Goal: Task Accomplishment & Management: Use online tool/utility

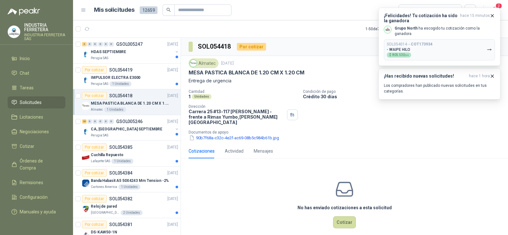
click at [325, 80] on p "Entrega de urgencia" at bounding box center [345, 80] width 312 height 7
click at [215, 134] on button "90b7f68a-c32c-4e2f-ac69-08b5c984b61b.jpg" at bounding box center [234, 137] width 91 height 7
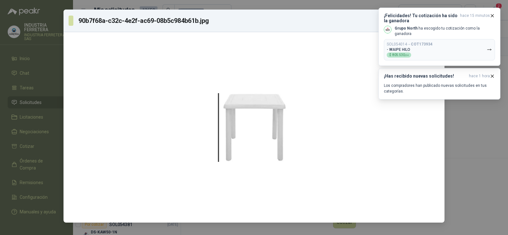
drag, startPoint x: 254, startPoint y: 120, endPoint x: 410, endPoint y: 174, distance: 164.5
click at [408, 174] on div at bounding box center [254, 127] width 376 height 185
click at [312, 6] on div "90b7f68a-c32c-4e2f-ac69-08b5c984b61b.jpg Descargar" at bounding box center [254, 117] width 508 height 235
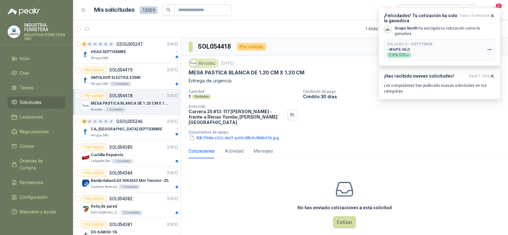
click at [242, 72] on p "MESA PASTICA BLANCA DE 1.20 CM X 1.20 CM" at bounding box center [247, 72] width 116 height 7
copy p "MESA PASTICA BLANCA DE 1.20 CM X 1.20 CM"
click at [442, 44] on button "SOL054014 → COT173934 - WAIPE HILO $ 805.530 ,04" at bounding box center [439, 49] width 111 height 21
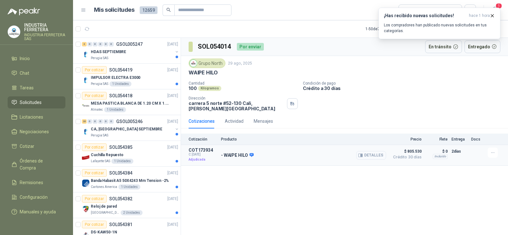
click at [369, 151] on button "Detalles" at bounding box center [371, 155] width 30 height 9
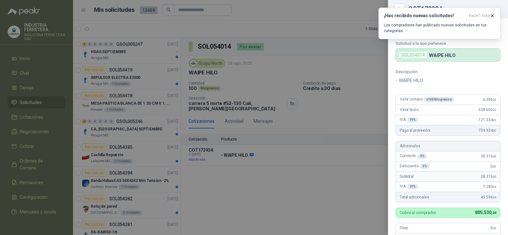
click at [366, 103] on div at bounding box center [254, 117] width 508 height 235
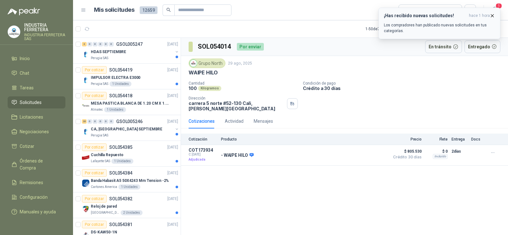
click at [491, 15] on icon "button" at bounding box center [492, 15] width 5 height 5
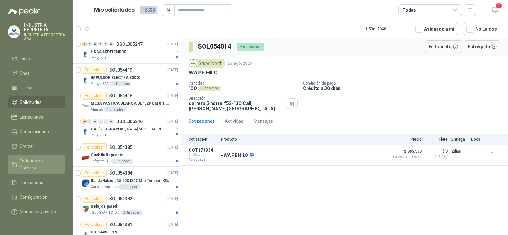
click at [36, 158] on span "Órdenes de Compra" at bounding box center [40, 164] width 40 height 14
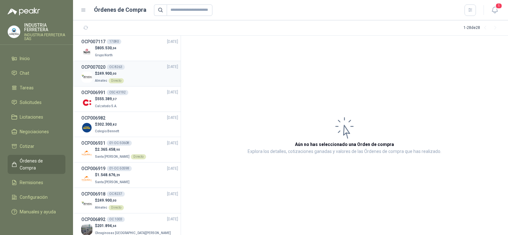
click at [132, 67] on div "OCP007020 OC 8263 [DATE]" at bounding box center [129, 67] width 97 height 7
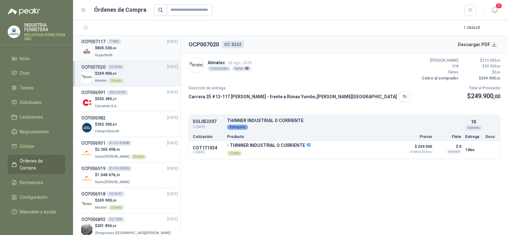
click at [124, 48] on div "$ 805.530 ,04 Grupo North" at bounding box center [129, 51] width 97 height 13
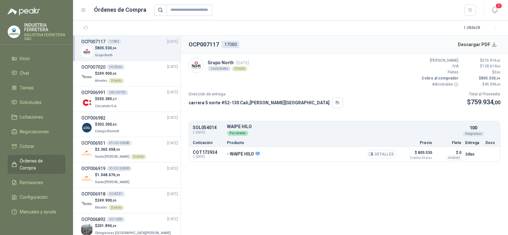
click at [381, 153] on button "Detalles" at bounding box center [382, 154] width 30 height 9
click at [476, 44] on button "Descargar PDF" at bounding box center [477, 44] width 46 height 13
click at [38, 106] on link "Solicitudes" at bounding box center [37, 102] width 58 height 12
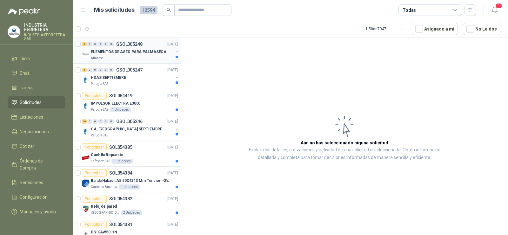
click at [136, 54] on p "ELEMENTOS DE ASEO PARA PALMASECA" at bounding box center [129, 52] width 76 height 6
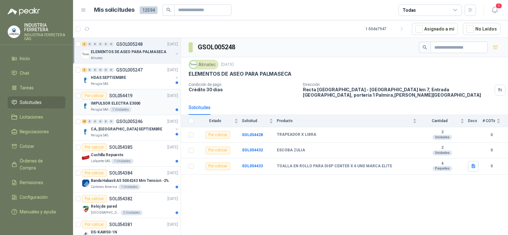
scroll to position [64, 0]
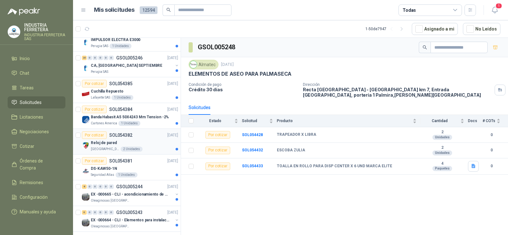
click at [120, 145] on div "Reloj de pared" at bounding box center [134, 143] width 87 height 8
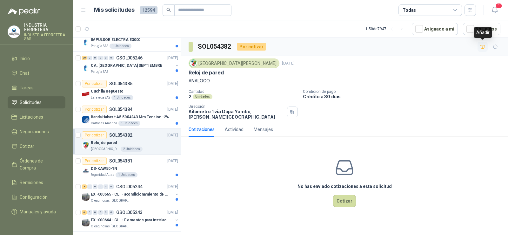
click at [483, 48] on icon "button" at bounding box center [482, 46] width 5 height 5
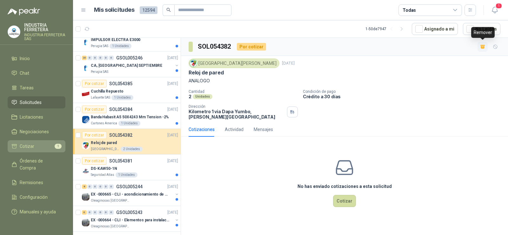
click at [40, 145] on li "Cotizar 1" at bounding box center [36, 146] width 50 height 7
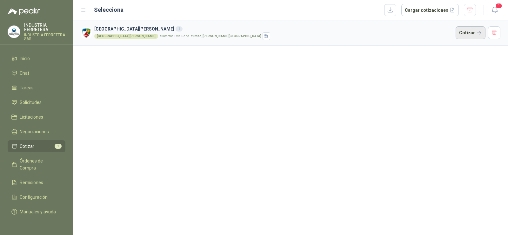
click at [465, 31] on button "Cotizar" at bounding box center [471, 32] width 30 height 13
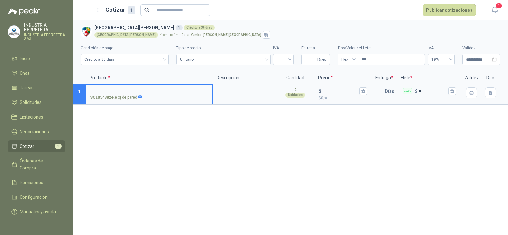
click at [151, 90] on input "SOL054382 - Reloj de pared" at bounding box center [149, 91] width 118 height 5
click at [140, 96] on icon at bounding box center [139, 96] width 3 height 3
click at [140, 94] on input "**********" at bounding box center [149, 91] width 118 height 5
click at [143, 126] on div "**********" at bounding box center [290, 127] width 435 height 214
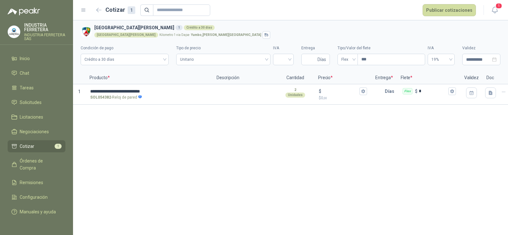
click at [140, 125] on div "**********" at bounding box center [290, 127] width 435 height 214
click at [166, 90] on input "**********" at bounding box center [149, 91] width 118 height 5
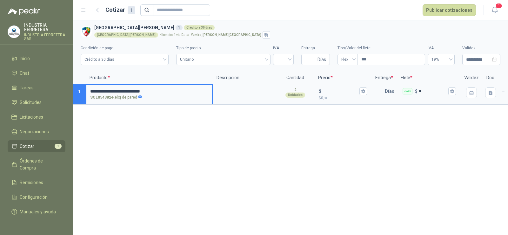
click at [167, 91] on input "**********" at bounding box center [149, 91] width 118 height 5
click at [142, 96] on div "SOL054382 - Reloj de pared" at bounding box center [149, 97] width 118 height 6
click at [142, 94] on input "**********" at bounding box center [149, 91] width 118 height 5
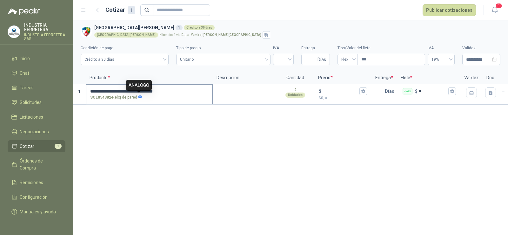
click at [139, 97] on icon at bounding box center [139, 96] width 3 height 3
click at [139, 94] on input "**********" at bounding box center [149, 91] width 118 height 5
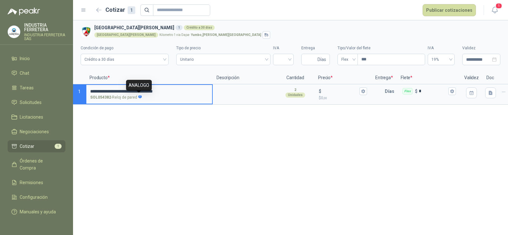
click at [139, 97] on icon at bounding box center [139, 96] width 3 height 3
click at [139, 94] on input "**********" at bounding box center [149, 91] width 118 height 5
click at [163, 91] on input "**********" at bounding box center [149, 91] width 118 height 5
type input "**********"
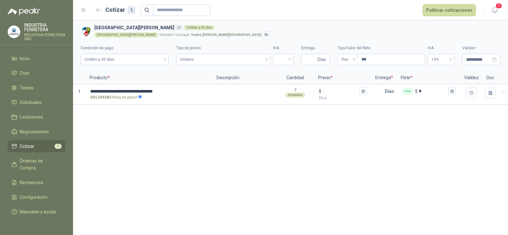
click at [232, 84] on p "Descripción" at bounding box center [245, 77] width 64 height 13
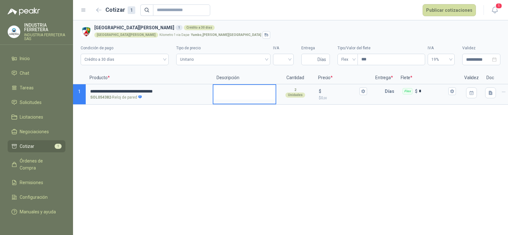
click at [226, 95] on textarea at bounding box center [244, 92] width 62 height 15
click at [280, 57] on input "search" at bounding box center [283, 59] width 13 height 10
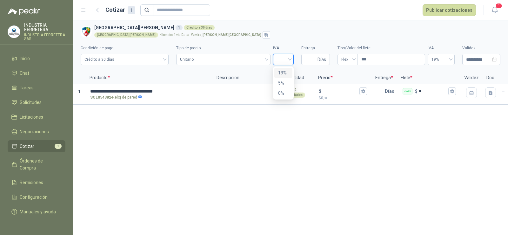
click at [283, 70] on div "19%" at bounding box center [283, 72] width 10 height 7
click at [308, 56] on input "Entrega" at bounding box center [310, 59] width 11 height 11
type input "*"
click at [305, 134] on div "**********" at bounding box center [290, 127] width 435 height 214
click at [324, 85] on div "$ $ 0 ,00" at bounding box center [343, 94] width 56 height 19
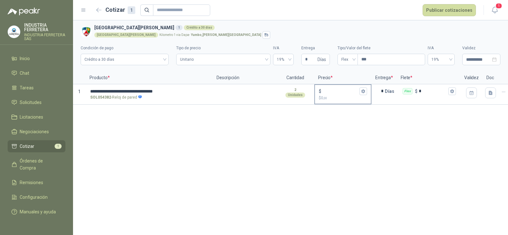
click at [324, 89] on input "$ $ 0 ,00" at bounding box center [341, 91] width 36 height 5
click at [346, 64] on span "Flex" at bounding box center [347, 60] width 13 height 10
click at [345, 84] on div "Incluido" at bounding box center [348, 82] width 10 height 7
click at [285, 160] on div "**********" at bounding box center [290, 127] width 435 height 214
click at [333, 93] on input "$ $ 0 ,00" at bounding box center [341, 91] width 36 height 5
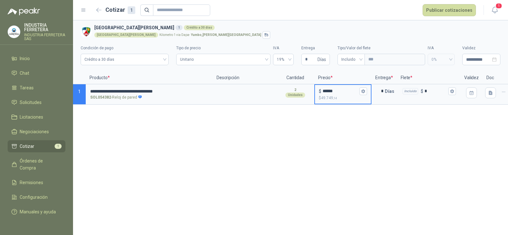
type input "******"
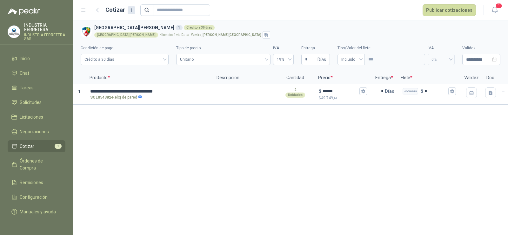
click at [339, 132] on div "**********" at bounding box center [290, 127] width 435 height 214
click at [490, 93] on icon "button" at bounding box center [491, 92] width 4 height 4
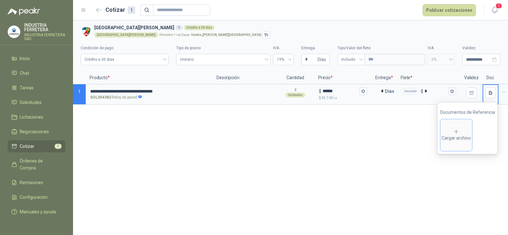
click at [460, 135] on div "Cargar archivo" at bounding box center [456, 135] width 29 height 13
click at [459, 131] on icon at bounding box center [456, 132] width 6 height 6
click at [109, 216] on div "**********" at bounding box center [290, 127] width 435 height 214
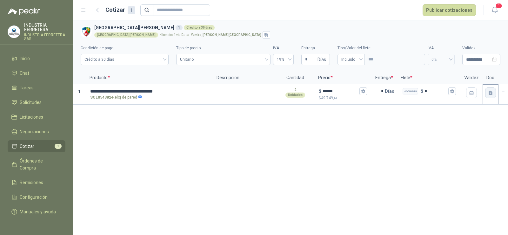
click at [492, 93] on icon "button" at bounding box center [491, 92] width 4 height 4
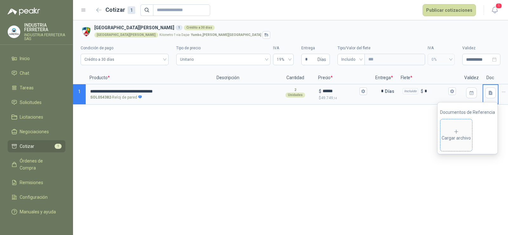
click at [460, 139] on div "Cargar archivo" at bounding box center [456, 135] width 29 height 13
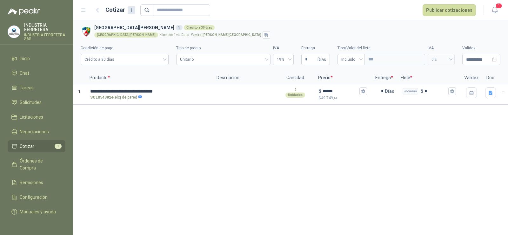
click at [351, 149] on div "**********" at bounding box center [290, 127] width 435 height 214
click at [440, 11] on button "Publicar cotizaciones" at bounding box center [449, 10] width 53 height 12
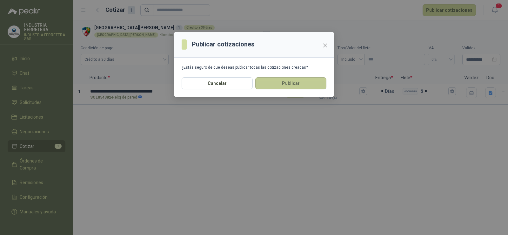
click at [306, 85] on button "Publicar" at bounding box center [290, 83] width 71 height 12
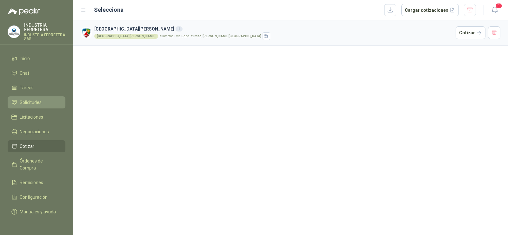
click at [37, 99] on span "Solicitudes" at bounding box center [31, 102] width 22 height 7
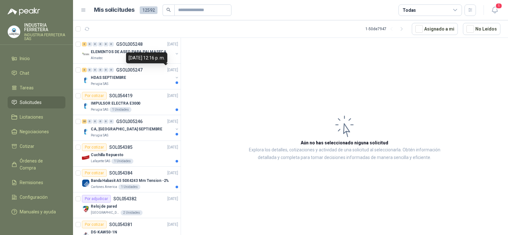
click at [137, 52] on div "[DATE] 12:16 p. m." at bounding box center [146, 57] width 41 height 11
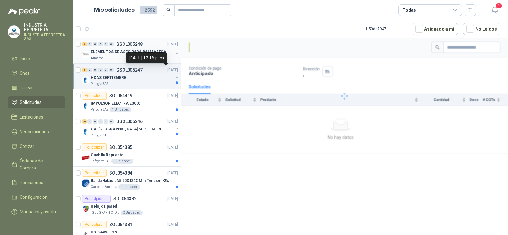
click at [108, 52] on p "ELEMENTOS DE ASEO PARA PALMASECA" at bounding box center [129, 52] width 76 height 6
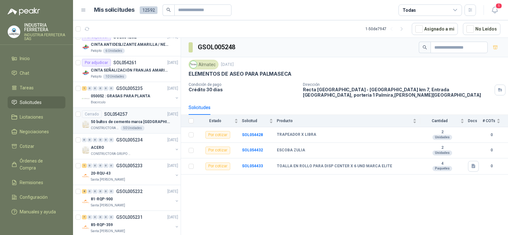
scroll to position [381, 0]
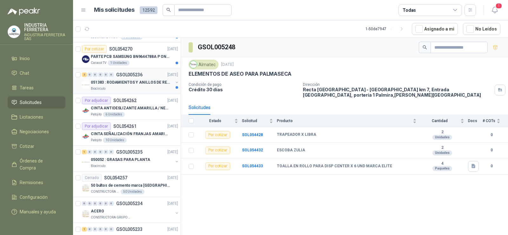
click at [123, 80] on p "051383 : RODAMIENTOS Y ANILLOS DE RETENCION RUEDAS" at bounding box center [130, 82] width 79 height 6
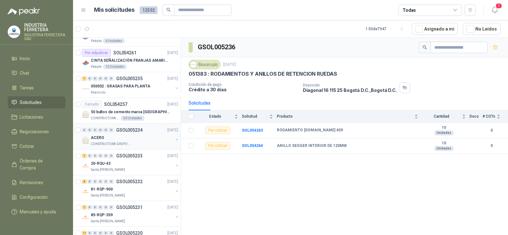
scroll to position [445, 0]
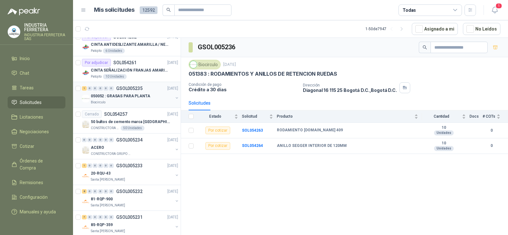
click at [123, 101] on div "Biocirculo" at bounding box center [132, 102] width 82 height 5
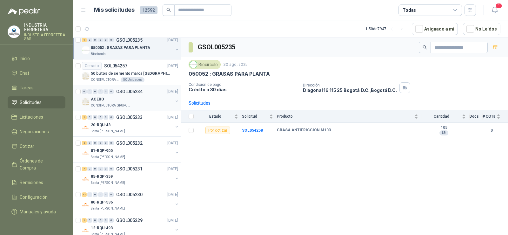
scroll to position [508, 0]
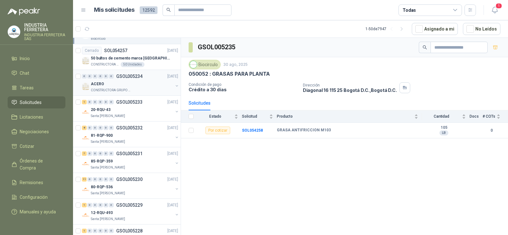
click at [132, 89] on div "CONSTRUCTORA GRUPO FIP" at bounding box center [132, 90] width 82 height 5
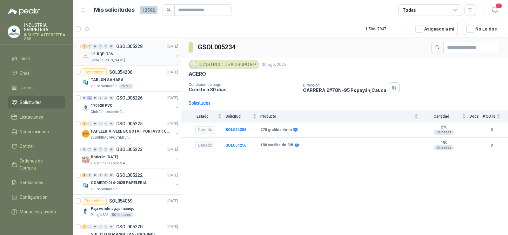
scroll to position [699, 0]
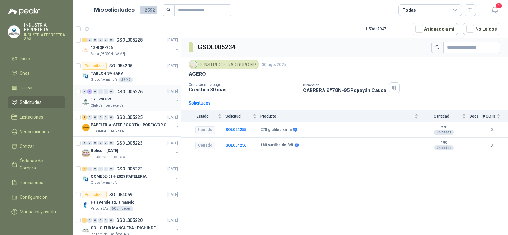
click at [139, 100] on div "170528 PVC" at bounding box center [132, 99] width 82 height 8
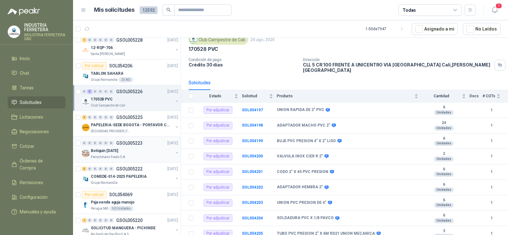
scroll to position [762, 0]
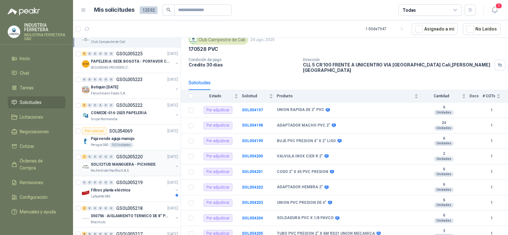
click at [106, 170] on p "Rio Fertil del Pacífico S.A.S." at bounding box center [110, 170] width 39 height 5
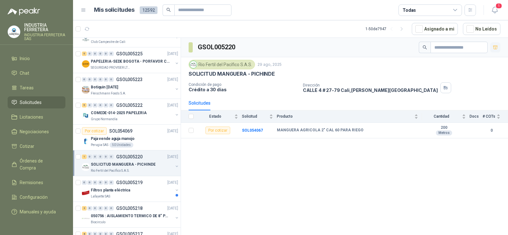
click at [497, 46] on icon "button" at bounding box center [495, 47] width 5 height 5
click at [53, 144] on li "Cotizar 1" at bounding box center [36, 146] width 50 height 7
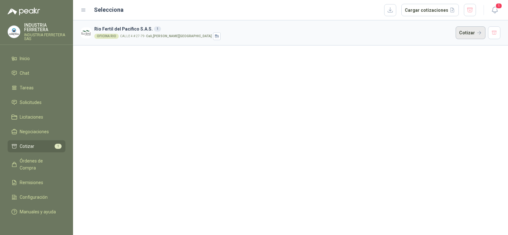
click at [471, 28] on button "Cotizar" at bounding box center [471, 32] width 30 height 13
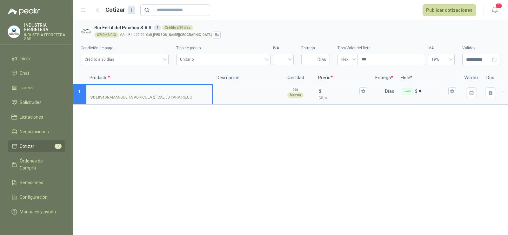
click at [138, 96] on p "SOL054067 - MANGUERA AGRICOLA 2" CAL 60 PARA RIEGO" at bounding box center [141, 97] width 102 height 6
click at [138, 94] on input "SOL054067 - MANGUERA AGRICOLA 2" CAL 60 PARA RIEGO" at bounding box center [149, 91] width 118 height 5
click at [138, 96] on p "SOL054067 - MANGUERA AGRICOLA 2" CAL 60 PARA RIEGO" at bounding box center [141, 97] width 102 height 6
click at [138, 94] on input "SOL054067 - MANGUERA AGRICOLA 2" CAL 60 PARA RIEGO" at bounding box center [149, 91] width 118 height 5
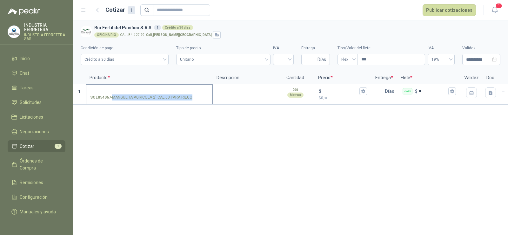
click at [138, 96] on p "SOL054067 - MANGUERA AGRICOLA 2" CAL 60 PARA RIEGO" at bounding box center [141, 97] width 102 height 6
click at [138, 94] on input "SOL054067 - MANGUERA AGRICOLA 2" CAL 60 PARA RIEGO" at bounding box center [149, 91] width 118 height 5
click at [138, 96] on p "SOL054067 - MANGUERA AGRICOLA 2" CAL 60 PARA RIEGO" at bounding box center [141, 97] width 102 height 6
click at [138, 94] on input "SOL054067 - MANGUERA AGRICOLA 2" CAL 60 PARA RIEGO" at bounding box center [149, 91] width 118 height 5
copy p "- MANGUERA AGRICOLA 2" CAL 60 PARA RIEGO"
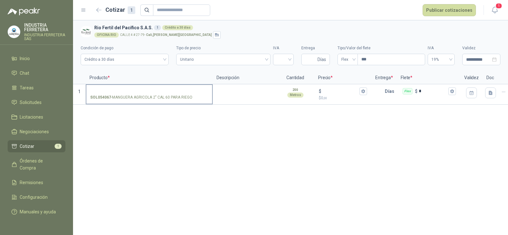
click at [118, 90] on input "SOL054067 - MANGUERA AGRICOLA 2" CAL 60 PARA RIEGO" at bounding box center [149, 91] width 118 height 5
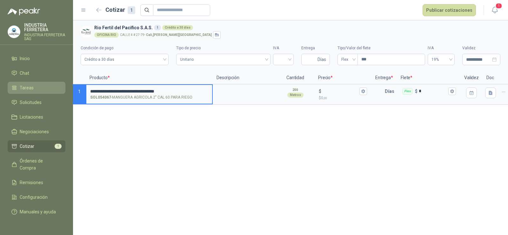
drag, startPoint x: 93, startPoint y: 89, endPoint x: 56, endPoint y: 93, distance: 36.8
click at [56, 93] on div "**********" at bounding box center [254, 117] width 508 height 235
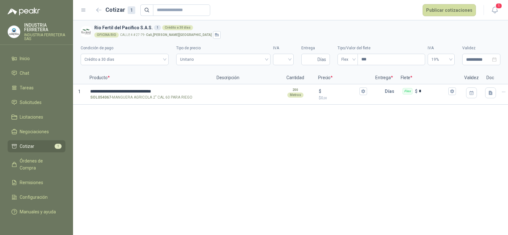
click at [177, 144] on div "**********" at bounding box center [290, 127] width 435 height 214
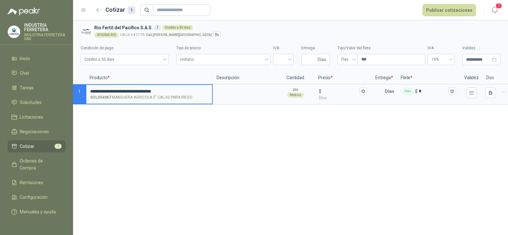
click at [156, 89] on input "**********" at bounding box center [149, 91] width 118 height 5
type input "**********"
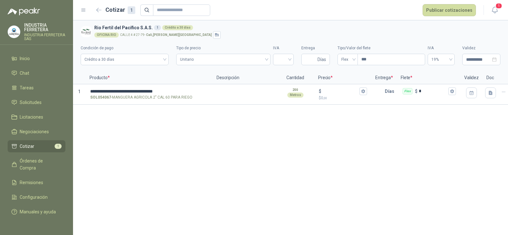
click at [257, 139] on div "**********" at bounding box center [290, 127] width 435 height 214
click at [286, 57] on input "search" at bounding box center [283, 59] width 13 height 10
click at [280, 72] on div "19%" at bounding box center [283, 72] width 10 height 7
click at [271, 139] on div "**********" at bounding box center [290, 127] width 435 height 214
click at [307, 63] on input "Entrega" at bounding box center [310, 59] width 11 height 11
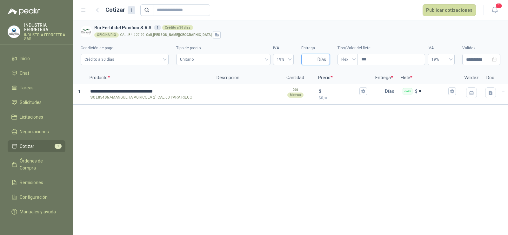
type input "*"
click at [300, 148] on div "**********" at bounding box center [290, 127] width 435 height 214
click at [332, 94] on div "$" at bounding box center [343, 91] width 48 height 8
click at [332, 93] on input "$ $ 0 ,00" at bounding box center [341, 91] width 36 height 5
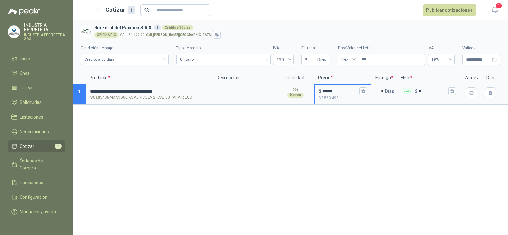
type input "******"
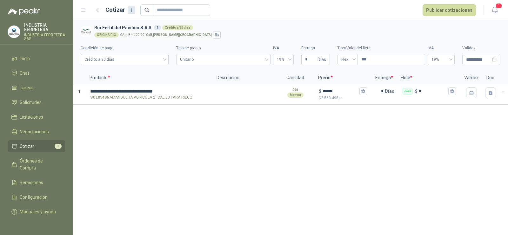
click at [340, 125] on div "**********" at bounding box center [290, 127] width 435 height 214
click at [350, 61] on span "Flex" at bounding box center [347, 60] width 13 height 10
click at [347, 81] on div "Incluido" at bounding box center [348, 82] width 10 height 7
click at [349, 144] on div "**********" at bounding box center [290, 127] width 435 height 214
click at [329, 165] on div "**********" at bounding box center [290, 127] width 435 height 214
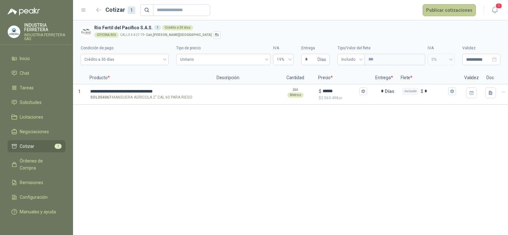
click at [441, 7] on button "Publicar cotizaciones" at bounding box center [449, 10] width 53 height 12
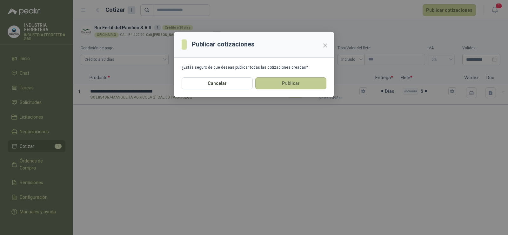
click at [284, 82] on button "Publicar" at bounding box center [290, 83] width 71 height 12
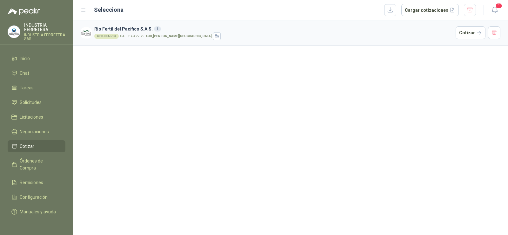
click at [184, 133] on div "Rio Fertil [PERSON_NAME] S.A.S. 1 OFICINA RIO [STREET_ADDRESS][PERSON_NAME]" at bounding box center [290, 127] width 435 height 214
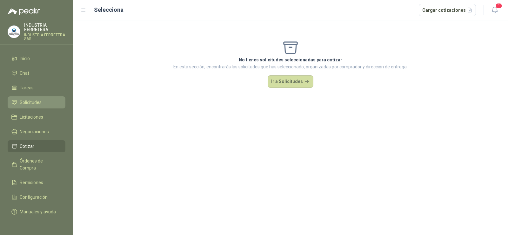
click at [36, 100] on span "Solicitudes" at bounding box center [31, 102] width 22 height 7
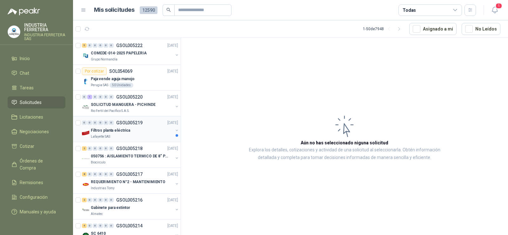
scroll to position [857, 0]
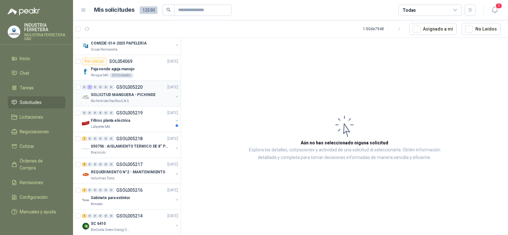
click at [141, 99] on div "Rio Fertil del Pacífico S.A.S." at bounding box center [132, 100] width 82 height 5
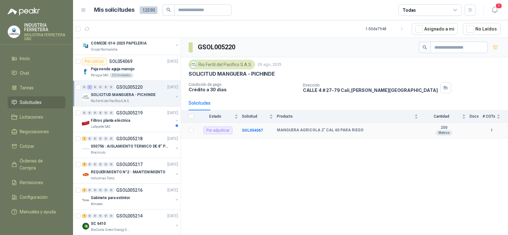
click at [446, 156] on div "GSOL005220 Rio Fertil del Pacífico S.A.S. 29 ago, 2025 SOLICITUD MANGUERA - PIC…" at bounding box center [344, 137] width 327 height 199
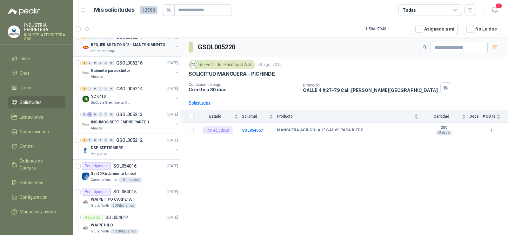
scroll to position [1016, 0]
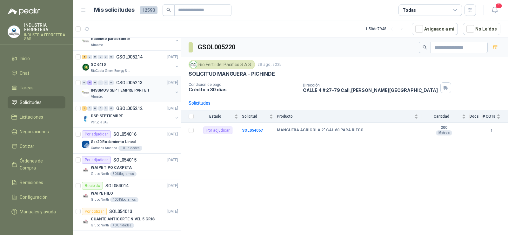
click at [128, 87] on p "INSUMOS SEPTIEMPRE PARTE 1" at bounding box center [120, 90] width 59 height 6
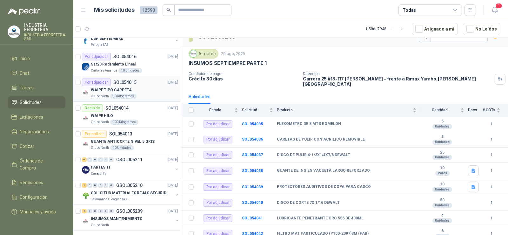
scroll to position [1101, 0]
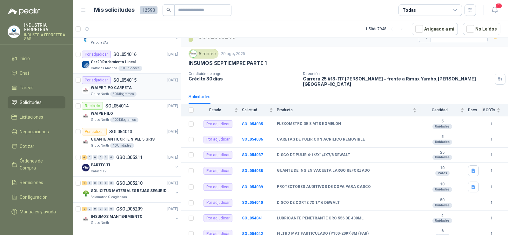
click at [141, 76] on div "Por adjudicar SOL054015 29/08/25" at bounding box center [130, 80] width 96 height 8
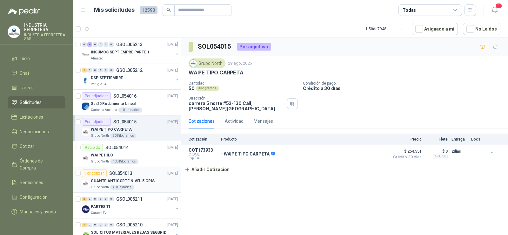
scroll to position [1101, 0]
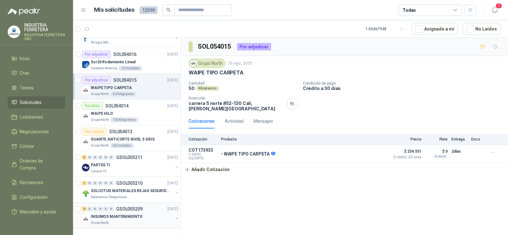
click at [126, 206] on p "GSOL005209" at bounding box center [129, 208] width 26 height 4
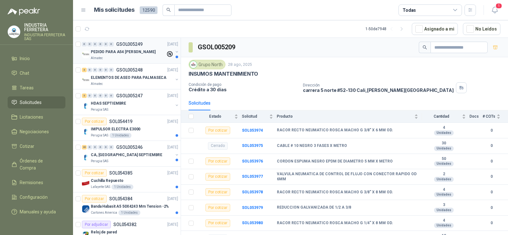
click at [128, 44] on p "GSOL005249" at bounding box center [129, 44] width 26 height 4
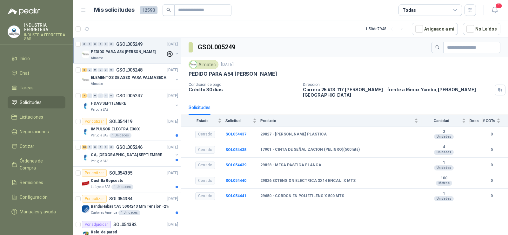
click at [328, 209] on div "GSOL005249 Almatec 1 sept, 2025 PEDIDO PARA A54 ARA GIRARDOTA Condición de pago…" at bounding box center [344, 137] width 327 height 199
click at [139, 78] on p "ELEMENTOS DE ASEO PARA PALMASECA" at bounding box center [129, 78] width 76 height 6
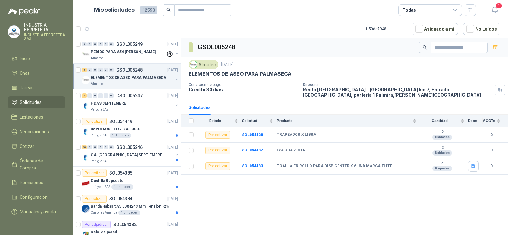
click at [326, 213] on div "GSOL005248 Almatec 1 sept, 2025 ELEMENTOS DE ASEO PARA PALMASECA Condición de p…" at bounding box center [344, 137] width 327 height 199
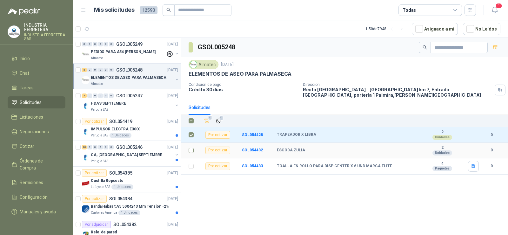
click at [191, 147] on label at bounding box center [191, 150] width 5 height 7
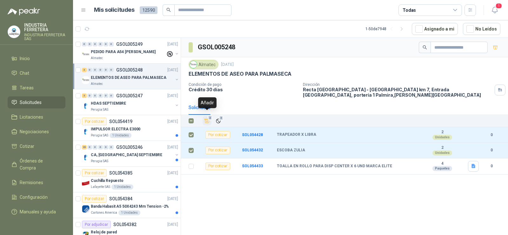
click at [209, 115] on span "2" at bounding box center [210, 117] width 4 height 5
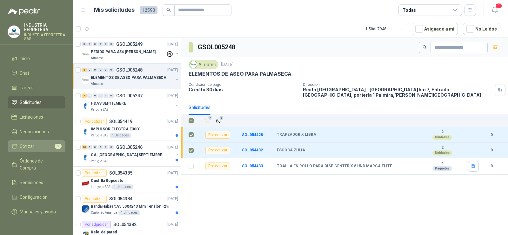
click at [38, 143] on li "Cotizar 2" at bounding box center [36, 146] width 50 height 7
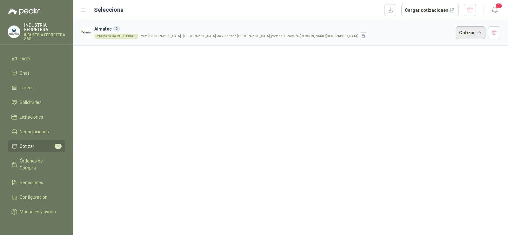
click at [473, 31] on button "Cotizar" at bounding box center [471, 32] width 30 height 13
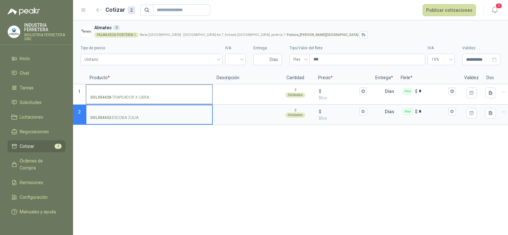
click at [130, 86] on label "SOL054428 - TRAPEADOR X LIBRA" at bounding box center [149, 94] width 126 height 18
click at [130, 89] on input "SOL054428 - TRAPEADOR X LIBRA" at bounding box center [149, 91] width 118 height 5
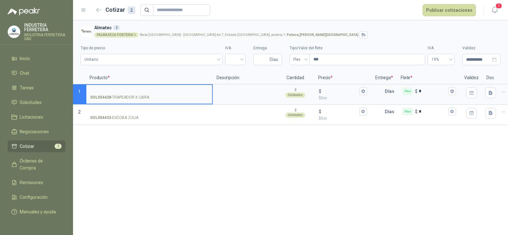
click at [128, 95] on p "SOL054428 - TRAPEADOR X LIBRA" at bounding box center [119, 97] width 59 height 6
click at [128, 94] on input "SOL054428 - TRAPEADOR X LIBRA" at bounding box center [149, 91] width 118 height 5
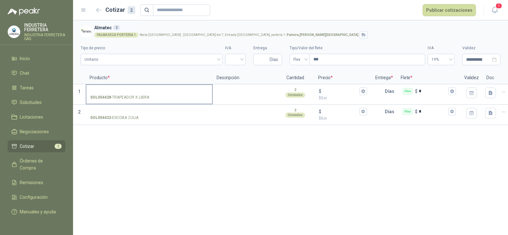
click at [128, 95] on p "SOL054428 - TRAPEADOR X LIBRA" at bounding box center [119, 97] width 59 height 6
click at [128, 94] on input "SOL054428 - TRAPEADOR X LIBRA" at bounding box center [149, 91] width 118 height 5
click at [128, 95] on p "SOL054428 - TRAPEADOR X LIBRA" at bounding box center [119, 97] width 59 height 6
click at [128, 94] on input "SOL054428 - TRAPEADOR X LIBRA" at bounding box center [149, 91] width 118 height 5
copy p "- TRAPEADOR X LIBRA"
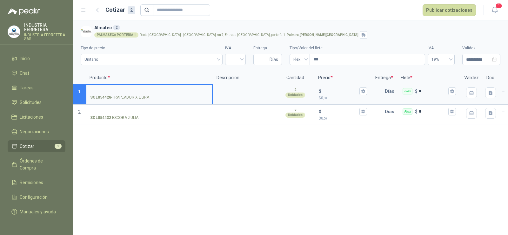
click at [133, 89] on input "SOL054428 - TRAPEADOR X LIBRA" at bounding box center [149, 91] width 118 height 5
drag, startPoint x: 93, startPoint y: 89, endPoint x: 64, endPoint y: 90, distance: 28.9
click at [64, 90] on div "**********" at bounding box center [254, 117] width 508 height 235
type input "**********"
click at [137, 110] on input "SOL054432 - ESCOBA ZULIA" at bounding box center [149, 111] width 118 height 5
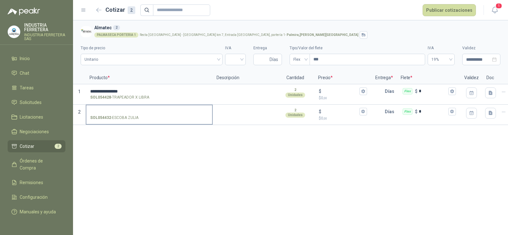
click at [130, 116] on p "SOL054432 - ESCOBA ZULIA" at bounding box center [114, 118] width 48 height 6
click at [130, 114] on input "SOL054432 - ESCOBA ZULIA" at bounding box center [149, 111] width 118 height 5
click at [130, 116] on p "SOL054432 - ESCOBA ZULIA" at bounding box center [114, 118] width 48 height 6
click at [130, 114] on input "SOL054432 - ESCOBA ZULIA" at bounding box center [149, 111] width 118 height 5
click at [130, 116] on p "SOL054432 - ESCOBA ZULIA" at bounding box center [114, 118] width 48 height 6
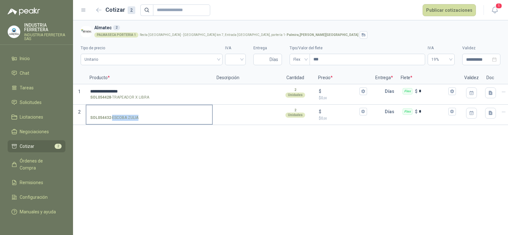
click at [130, 114] on input "SOL054432 - ESCOBA ZULIA" at bounding box center [149, 111] width 118 height 5
copy p "- ESCOBA ZULIA"
click at [117, 113] on input "SOL054432 - ESCOBA ZULIA" at bounding box center [149, 111] width 118 height 5
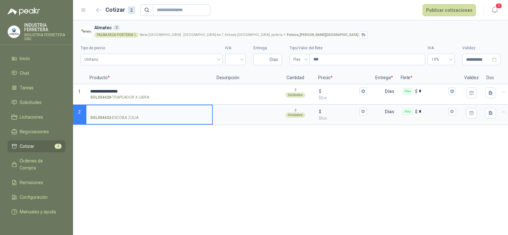
click at [118, 110] on input "SOL054432 - ESCOBA ZULIA" at bounding box center [149, 111] width 118 height 5
drag, startPoint x: 93, startPoint y: 111, endPoint x: 60, endPoint y: 116, distance: 33.2
click at [60, 116] on div "**********" at bounding box center [254, 117] width 508 height 235
type input "**********"
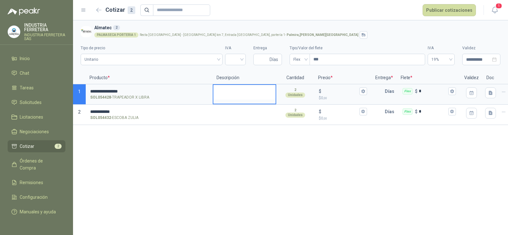
click at [261, 92] on textarea at bounding box center [244, 92] width 62 height 15
click at [235, 57] on input "search" at bounding box center [235, 59] width 13 height 10
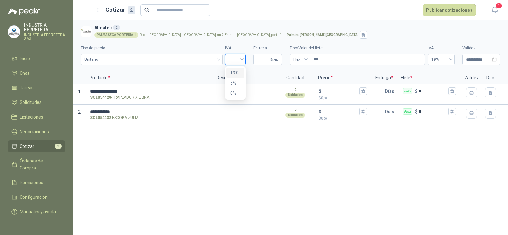
click at [235, 72] on div "19%" at bounding box center [235, 72] width 10 height 7
click at [268, 59] on input "Entrega" at bounding box center [262, 59] width 11 height 11
type input "*"
click at [294, 61] on span "Flex" at bounding box center [299, 60] width 13 height 10
click at [299, 81] on div "Incluido" at bounding box center [300, 82] width 10 height 7
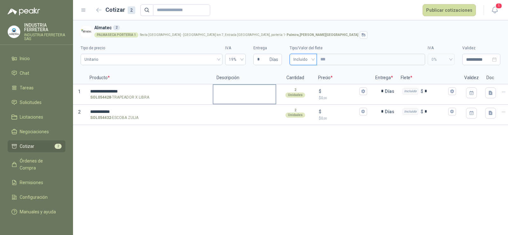
click at [258, 89] on textarea at bounding box center [244, 92] width 62 height 15
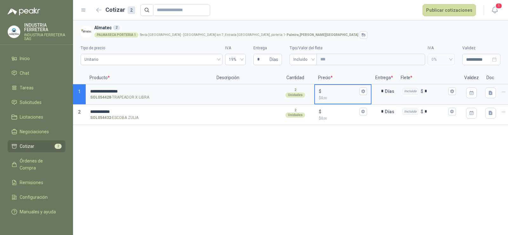
click at [337, 90] on input "$ $ 0 ,00" at bounding box center [341, 91] width 36 height 5
type input "*****"
click at [322, 172] on div "**********" at bounding box center [290, 127] width 435 height 214
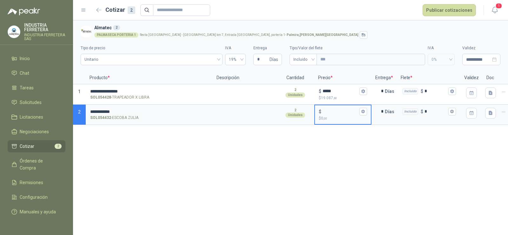
click at [332, 111] on input "$ $ 0 ,00" at bounding box center [341, 111] width 36 height 5
type input "*****"
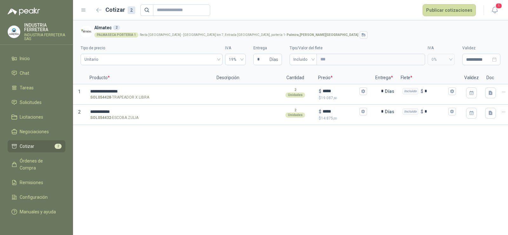
click at [348, 175] on div "**********" at bounding box center [290, 127] width 435 height 214
click at [434, 10] on button "Publicar cotizaciones" at bounding box center [449, 10] width 53 height 12
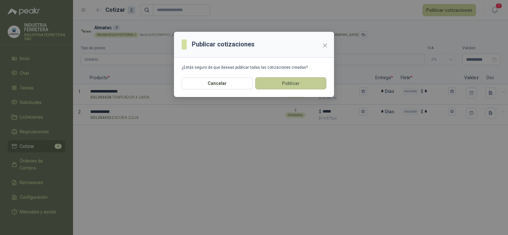
click at [298, 80] on button "Publicar" at bounding box center [290, 83] width 71 height 12
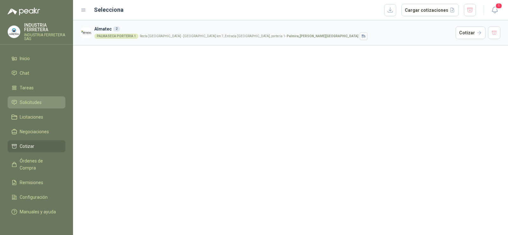
click at [31, 102] on span "Solicitudes" at bounding box center [31, 102] width 22 height 7
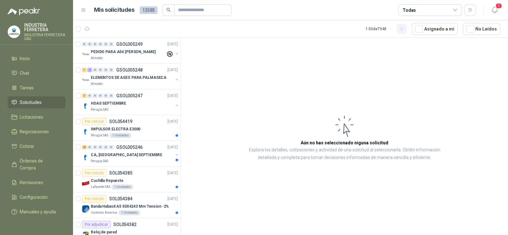
click at [403, 29] on icon "button" at bounding box center [401, 28] width 5 height 5
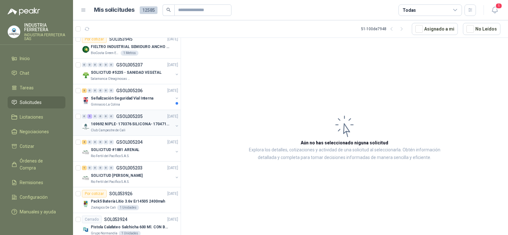
scroll to position [64, 0]
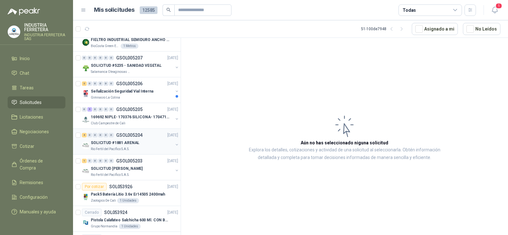
click at [112, 146] on div "SOLICITUD #1881 ARENAL" at bounding box center [132, 143] width 82 height 8
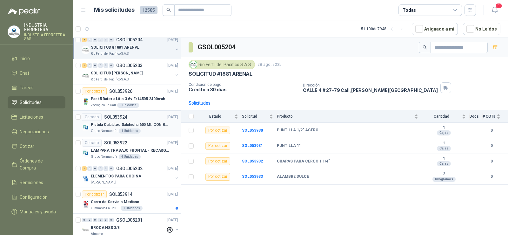
scroll to position [127, 0]
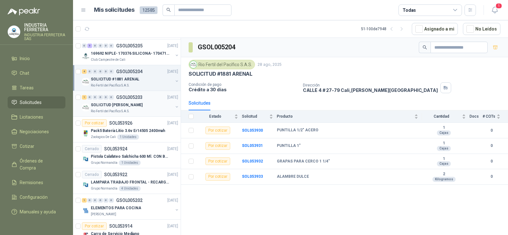
click at [116, 104] on p "SOLICITUD BENITO - PICHINDE" at bounding box center [117, 105] width 52 height 6
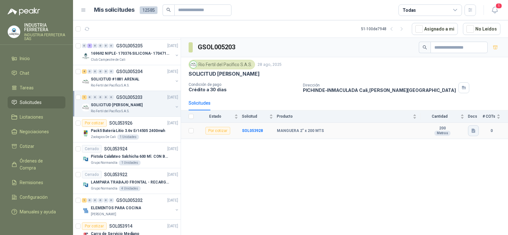
click at [476, 132] on icon "button" at bounding box center [473, 130] width 5 height 5
click at [406, 111] on button "WhatsApp Image 2025-08-28 at 12.37.17 PM (1).jpeg" at bounding box center [428, 110] width 92 height 7
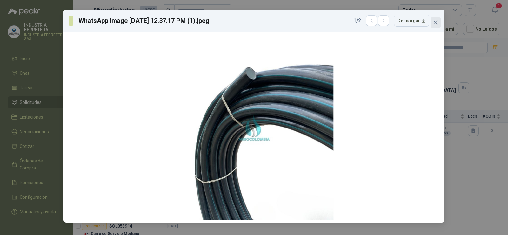
click at [435, 22] on icon "close" at bounding box center [436, 23] width 4 height 4
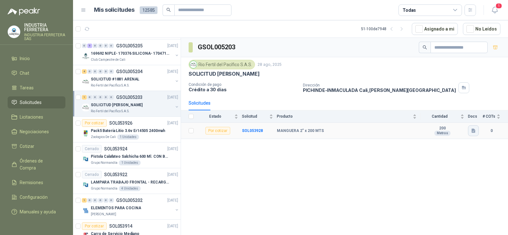
click at [473, 132] on icon "button" at bounding box center [474, 131] width 4 height 4
click at [406, 117] on button "WhatsApp Image 2025-08-28 at 12.37.17 PM (2).jpeg" at bounding box center [428, 116] width 92 height 7
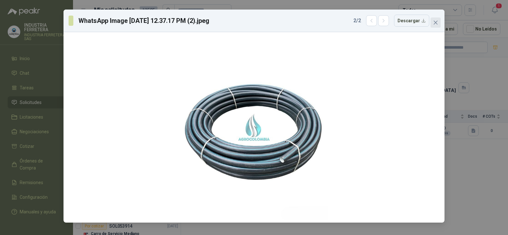
click at [436, 19] on button "Close" at bounding box center [436, 22] width 10 height 10
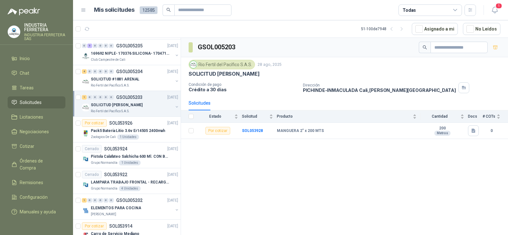
click at [378, 144] on div "GSOL005203 Rio Fertil del Pacífico S.A.S. 28 ago, 2025 SOLICITUD BENITO - PICHI…" at bounding box center [344, 137] width 327 height 199
click at [495, 48] on icon "button" at bounding box center [495, 46] width 4 height 3
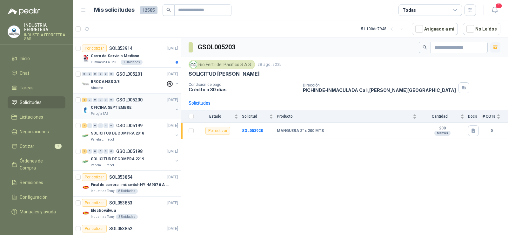
scroll to position [318, 0]
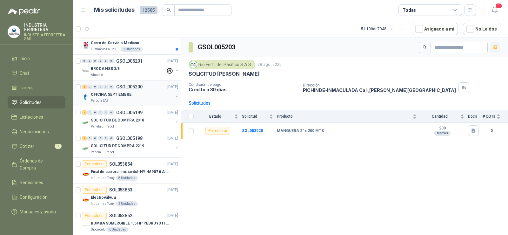
click at [134, 99] on div "Perugia SAS" at bounding box center [132, 100] width 82 height 5
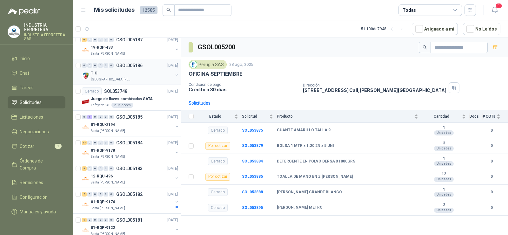
scroll to position [1016, 0]
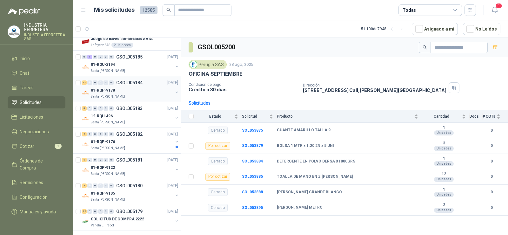
click at [139, 84] on p "GSOL005184" at bounding box center [129, 82] width 26 height 4
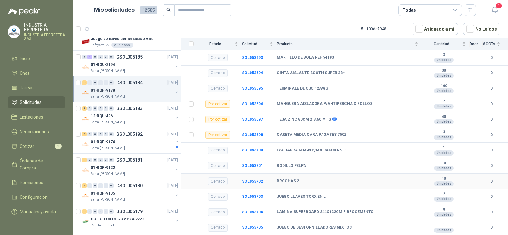
scroll to position [254, 0]
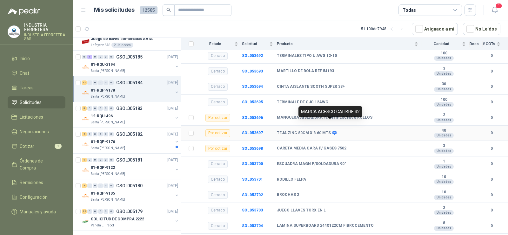
click at [332, 131] on icon at bounding box center [334, 133] width 5 height 5
click at [300, 131] on b "TEJA ZINC 80CM X 3.60 MTS" at bounding box center [304, 133] width 54 height 5
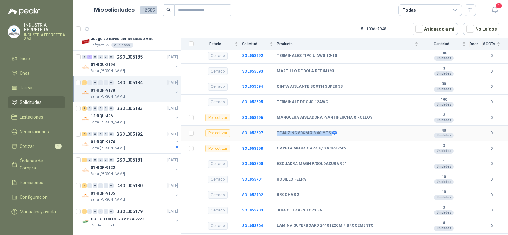
click at [300, 131] on b "TEJA ZINC 80CM X 3.60 MTS" at bounding box center [304, 133] width 54 height 5
copy div "TEJA ZINC 80CM X 3.60 MTS"
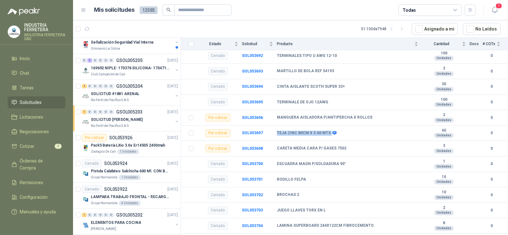
scroll to position [0, 0]
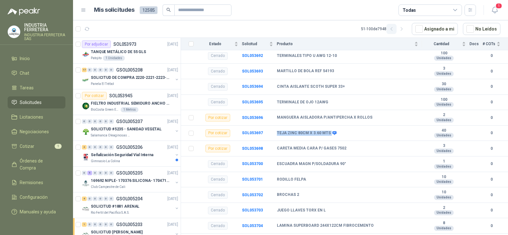
click at [395, 32] on button "button" at bounding box center [391, 29] width 10 height 10
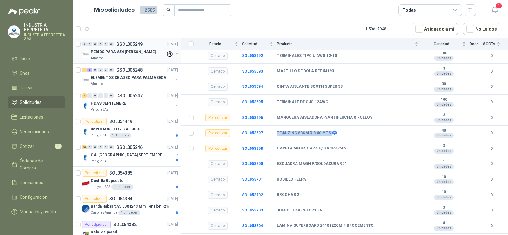
click at [102, 41] on div "0 0 0 0 0 0 GSOL005249 01/09/25" at bounding box center [130, 44] width 97 height 8
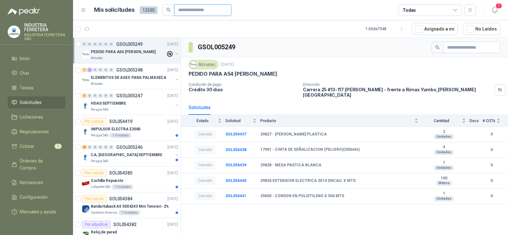
click at [184, 10] on input "text" at bounding box center [200, 10] width 44 height 11
type input "*******"
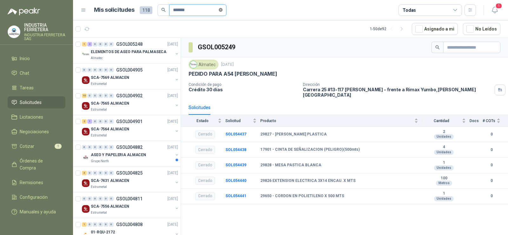
click at [223, 10] on icon "close-circle" at bounding box center [221, 10] width 4 height 4
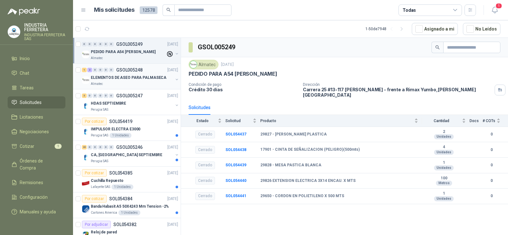
click at [130, 75] on p "ELEMENTOS DE ASEO PARA PALMASECA" at bounding box center [129, 78] width 76 height 6
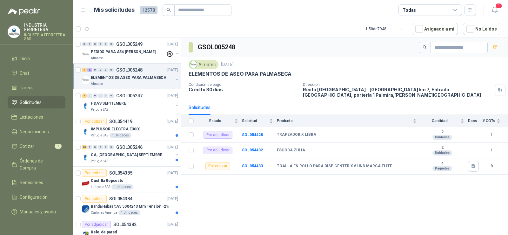
click at [330, 181] on div "GSOL005248 Almatec 1 sept, 2025 ELEMENTOS DE ASEO PARA PALMASECA Condición de p…" at bounding box center [344, 137] width 327 height 199
click at [316, 164] on b "TOALLA EN ROLLO PARA DISP CENTER X 6 UND MARCA ELITE" at bounding box center [334, 166] width 115 height 5
copy b "TOALLA EN ROLLO PARA DISP CENTER X 6 UND MARCA ELITE"
